Goal: Information Seeking & Learning: Learn about a topic

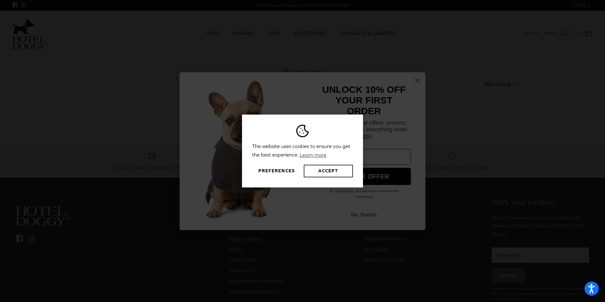
click at [343, 173] on button "Accept" at bounding box center [328, 171] width 49 height 13
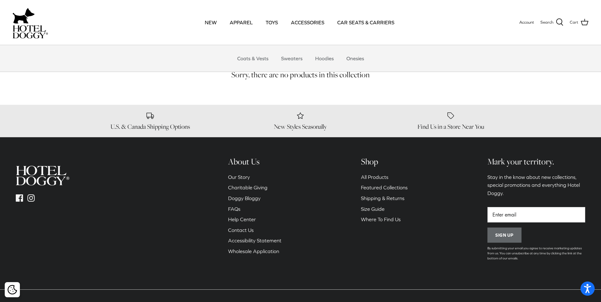
scroll to position [41, 0]
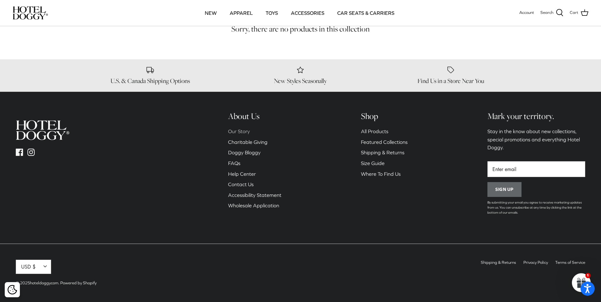
click at [237, 131] on link "Our Story" at bounding box center [239, 131] width 22 height 6
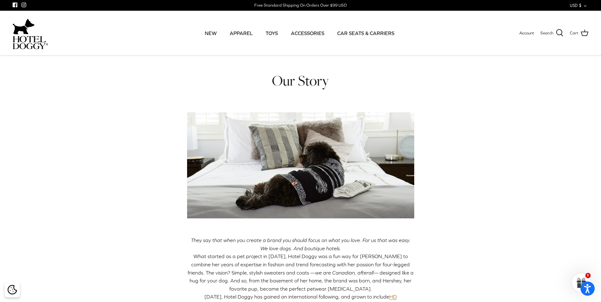
click at [286, 257] on span "What started as a pet project in [DATE], Hotel Doggy was a fun way for [PERSON_…" at bounding box center [299, 264] width 222 height 22
drag, startPoint x: 286, startPoint y: 257, endPoint x: 291, endPoint y: 258, distance: 5.7
click at [291, 258] on span "What started as a pet project in [DATE], Hotel Doggy was a fun way for [PERSON_…" at bounding box center [299, 264] width 222 height 22
copy span "Hotel Doggy"
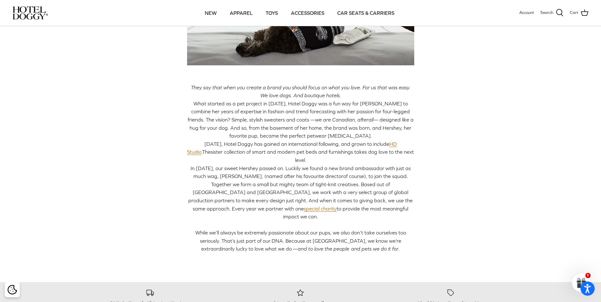
scroll to position [126, 0]
